Goal: Task Accomplishment & Management: Use online tool/utility

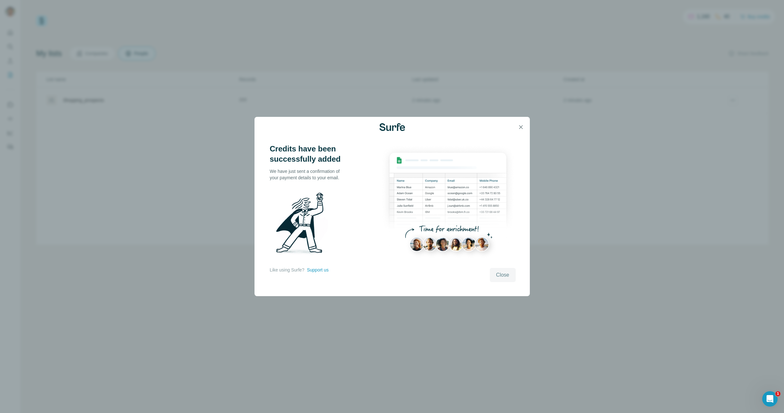
click at [499, 273] on span "Close" at bounding box center [502, 275] width 13 height 8
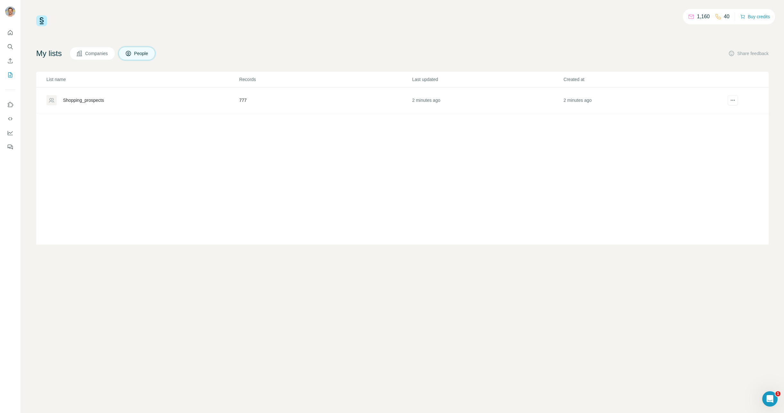
click at [96, 100] on div "Shopping_prospects" at bounding box center [83, 100] width 41 height 6
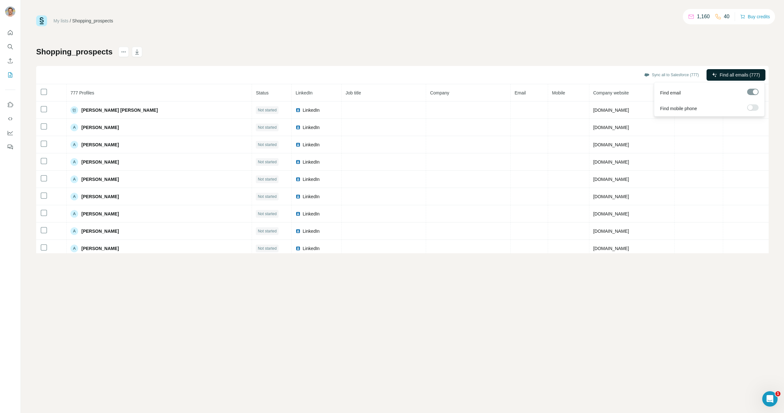
click at [743, 72] on span "Find all emails (777)" at bounding box center [739, 75] width 40 height 6
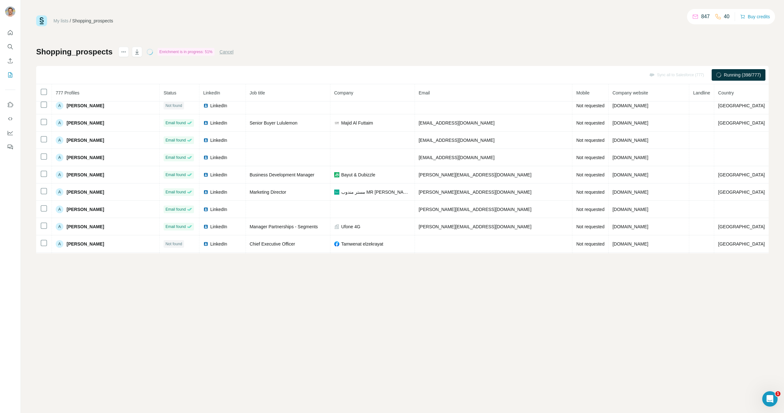
scroll to position [284, 0]
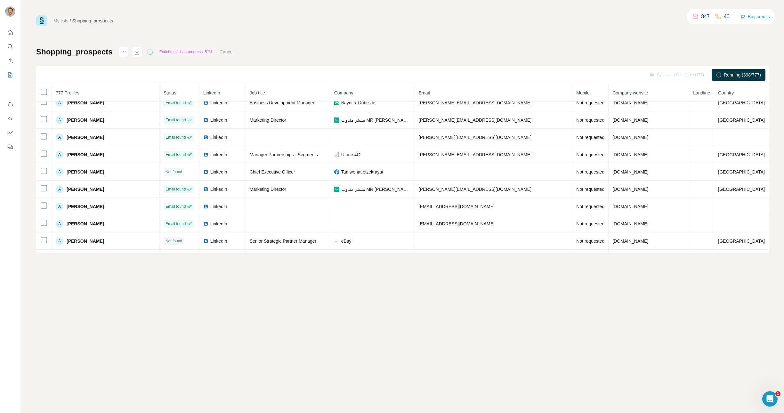
click at [637, 62] on div "Shopping_prospects Enrichment is in progress: 51% Cancel Sync all to Salesforce…" at bounding box center [402, 150] width 732 height 206
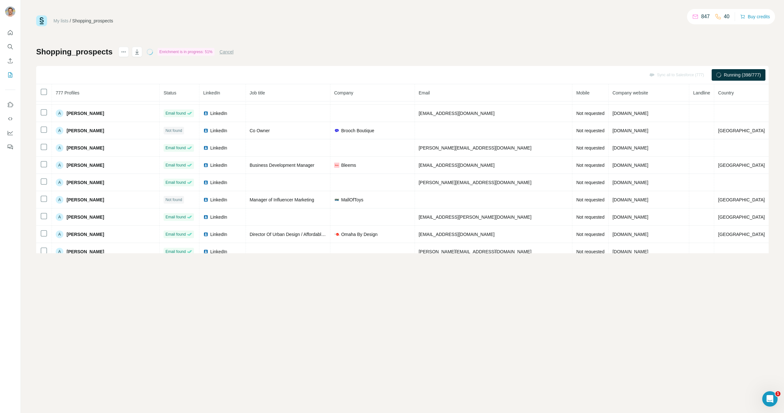
scroll to position [0, 0]
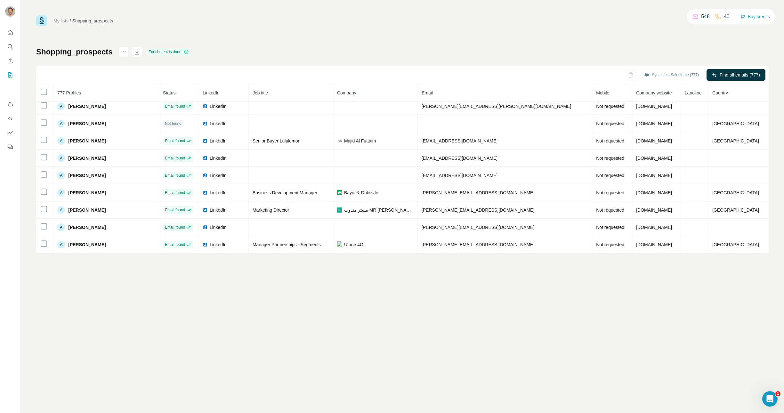
scroll to position [220, 0]
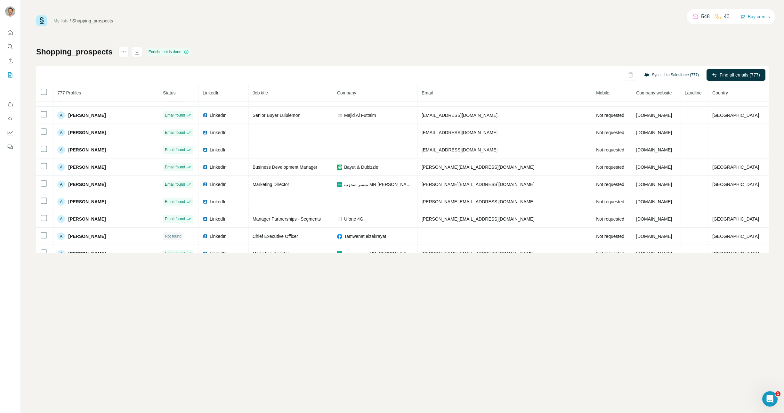
click at [661, 74] on button "Sync all to Salesforce (777)" at bounding box center [671, 75] width 64 height 10
click at [648, 152] on button "Sync all to Salesforce" at bounding box center [664, 154] width 71 height 13
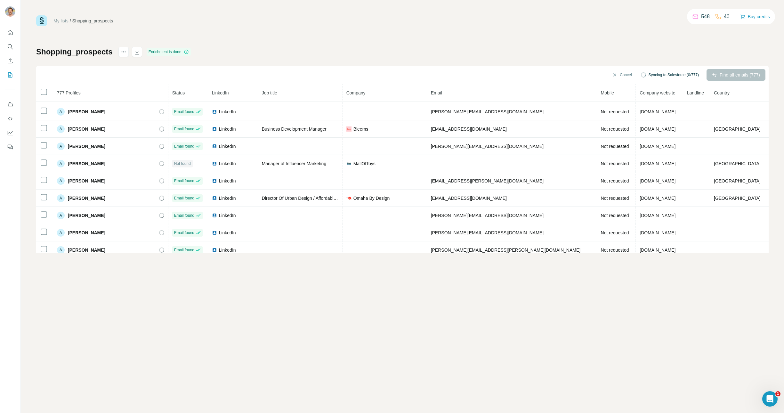
scroll to position [0, 0]
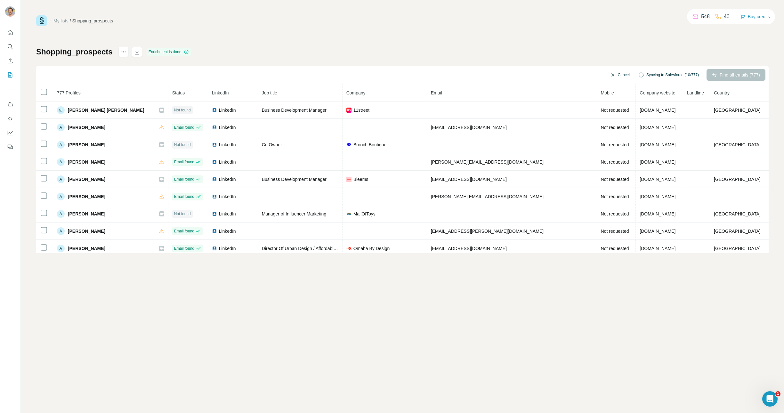
click at [620, 75] on button "Cancel" at bounding box center [619, 75] width 28 height 12
click at [124, 51] on icon "actions" at bounding box center [123, 52] width 6 height 6
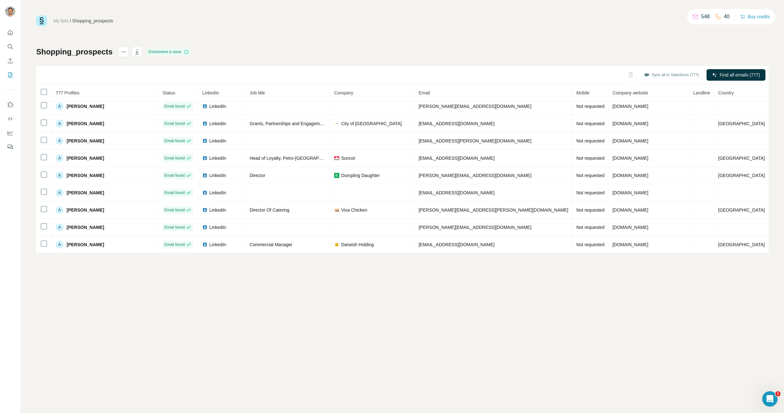
scroll to position [786, 0]
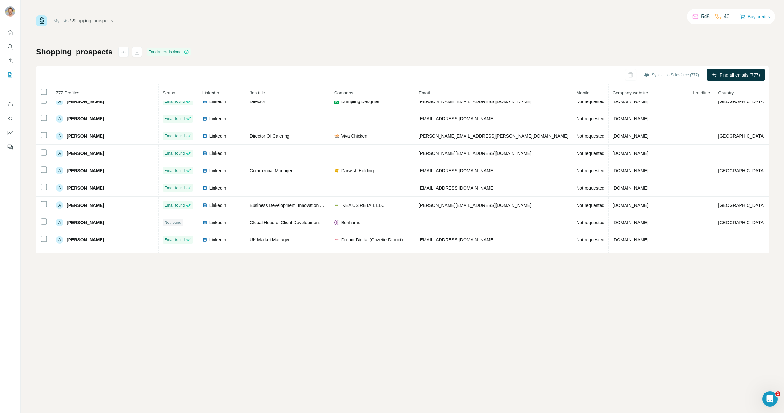
drag, startPoint x: 667, startPoint y: 74, endPoint x: 661, endPoint y: 40, distance: 34.6
click at [661, 39] on div "My lists / Shopping_prospects 548 40 Buy credits Shopping_prospects Enrichment …" at bounding box center [402, 134] width 732 height 238
click at [662, 73] on button "Sync all to Salesforce (777)" at bounding box center [671, 75] width 64 height 10
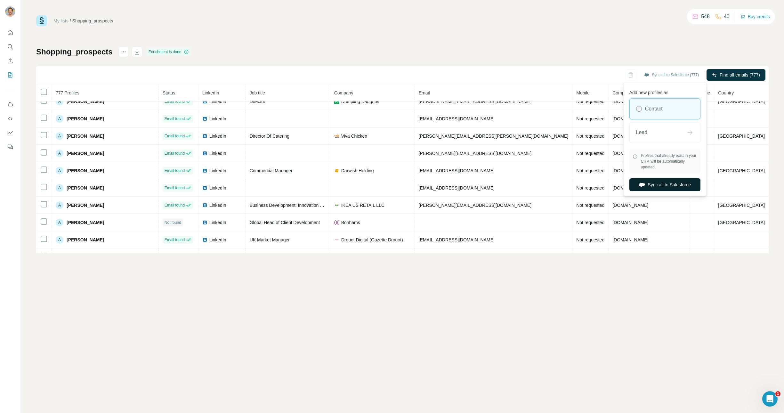
click at [649, 184] on button "Sync all to Salesforce" at bounding box center [664, 184] width 71 height 13
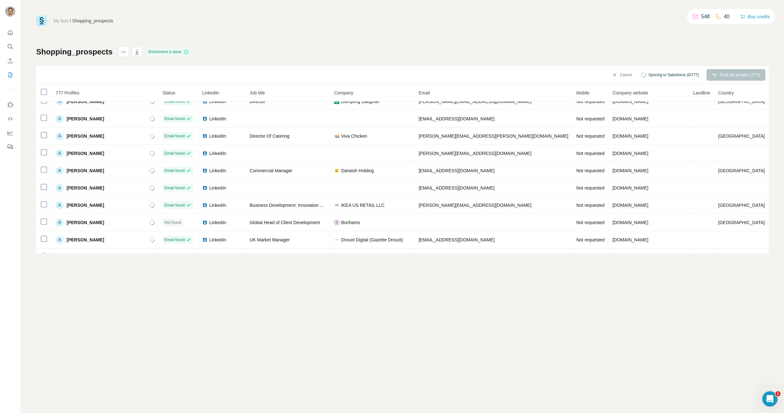
click at [649, 74] on span "Syncing to Salesforce (0/777)" at bounding box center [673, 75] width 50 height 6
click at [619, 73] on button "Cancel" at bounding box center [621, 75] width 28 height 12
click at [660, 72] on button "Sync all to Salesforce (777)" at bounding box center [671, 75] width 64 height 10
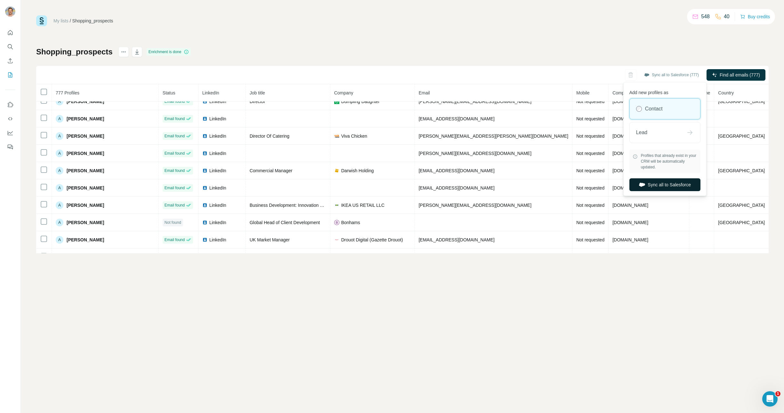
click at [658, 187] on button "Sync all to Salesforce" at bounding box center [664, 184] width 71 height 13
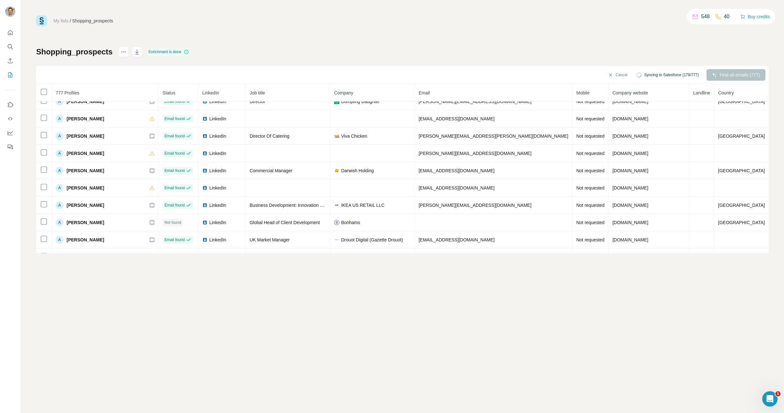
click at [297, 40] on div "My lists / Shopping_prospects 548 40 Buy credits Shopping_prospects Enrichment …" at bounding box center [402, 134] width 732 height 238
